Goal: Navigation & Orientation: Find specific page/section

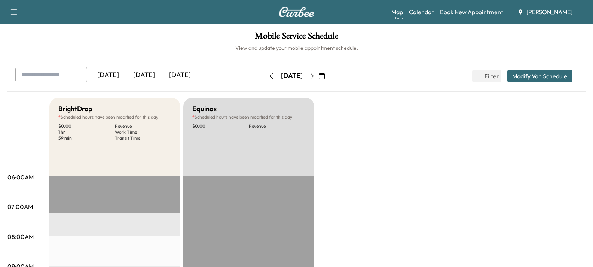
click at [143, 73] on div "[DATE]" at bounding box center [144, 75] width 36 height 17
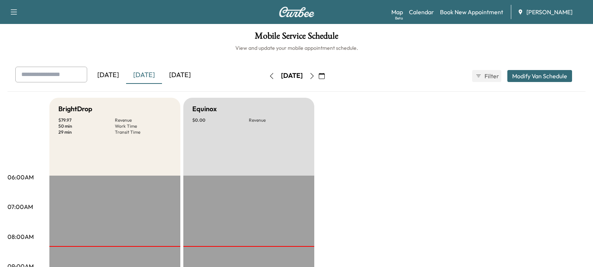
click at [315, 78] on icon "button" at bounding box center [312, 76] width 6 height 6
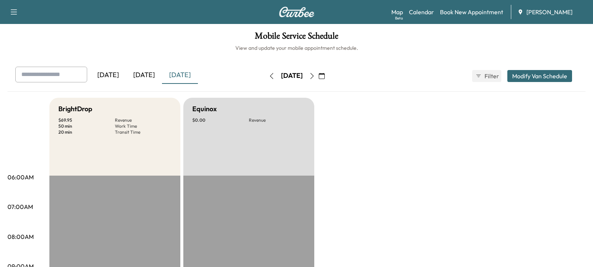
click at [315, 76] on icon "button" at bounding box center [312, 76] width 6 height 6
click at [315, 75] on icon "button" at bounding box center [312, 76] width 6 height 6
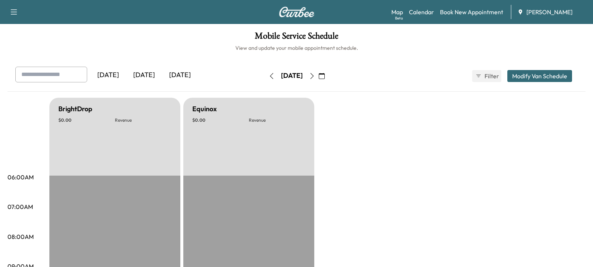
click at [269, 78] on icon "button" at bounding box center [272, 76] width 6 height 6
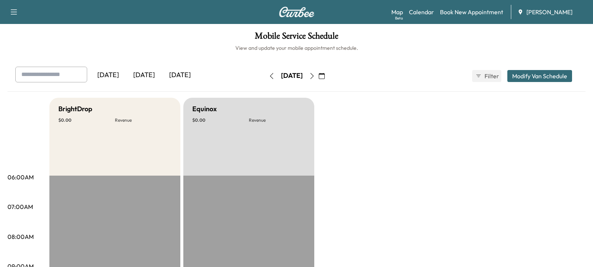
click at [269, 78] on icon "button" at bounding box center [272, 76] width 6 height 6
